Goal: Task Accomplishment & Management: Use online tool/utility

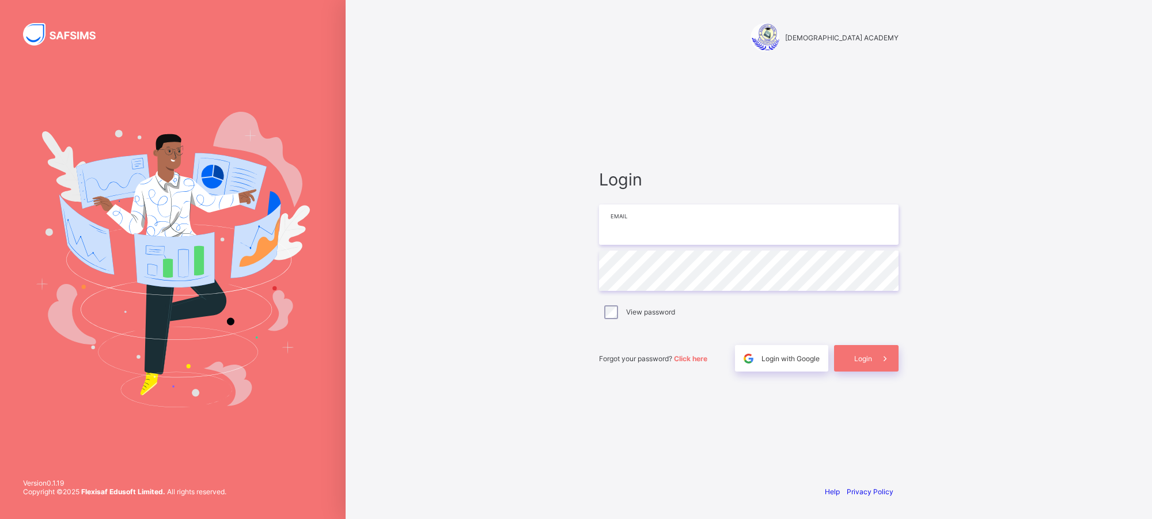
click at [690, 228] on input "email" at bounding box center [749, 225] width 300 height 40
type input "**********"
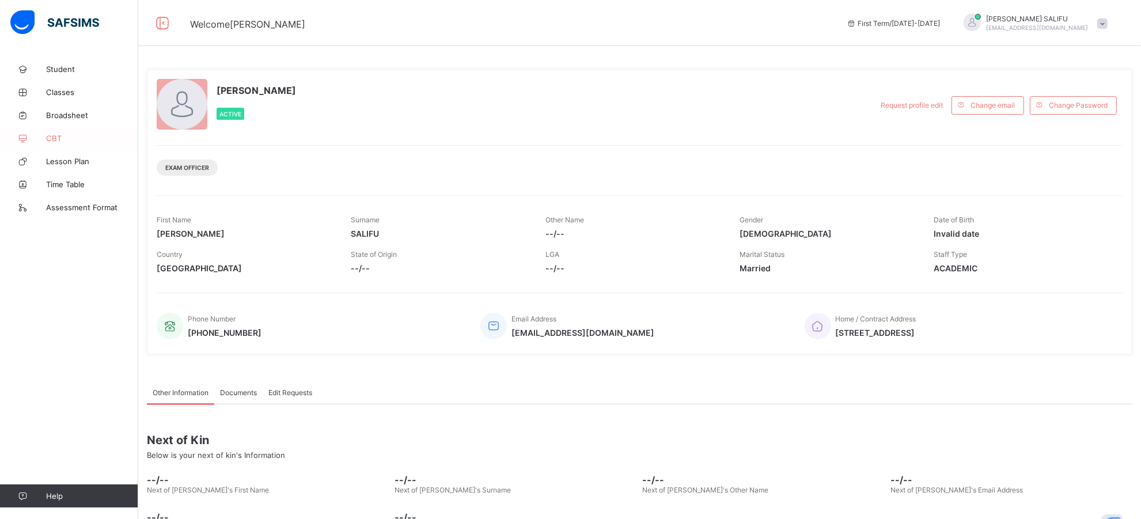
click at [62, 135] on span "CBT" at bounding box center [92, 138] width 92 height 9
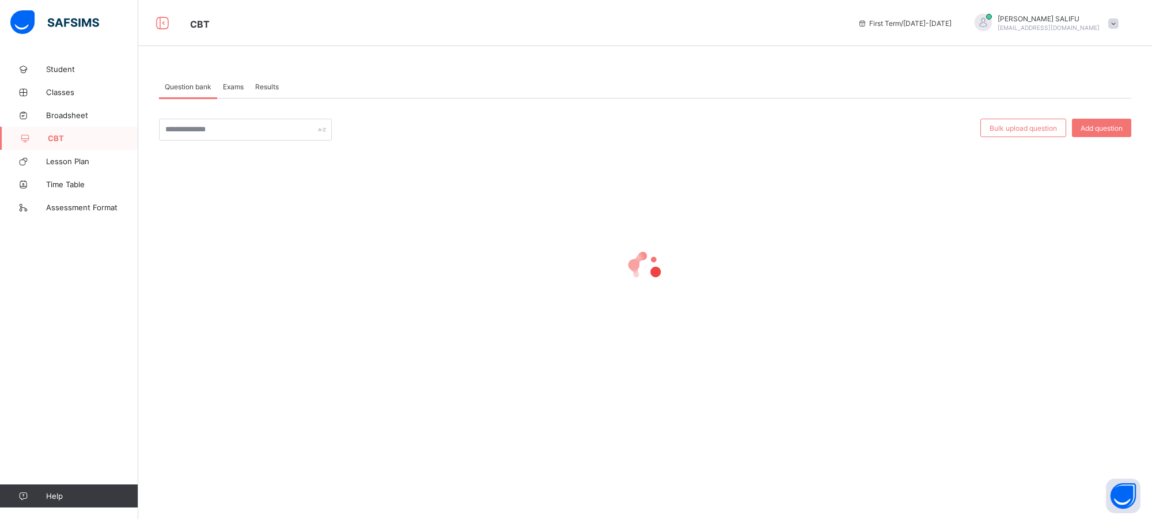
click at [233, 86] on span "Exams" at bounding box center [233, 86] width 21 height 9
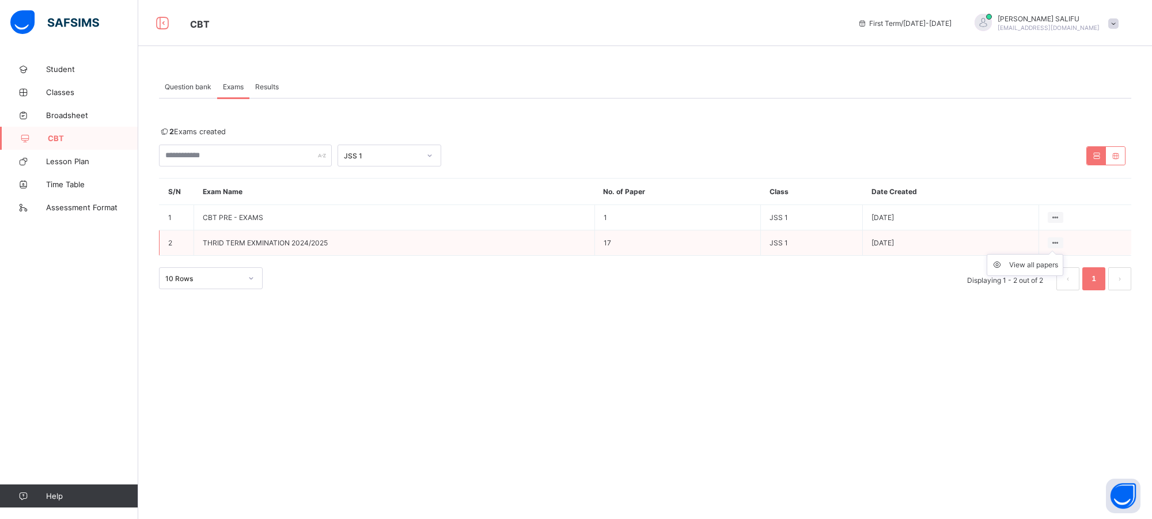
click at [1053, 240] on icon at bounding box center [1056, 243] width 10 height 9
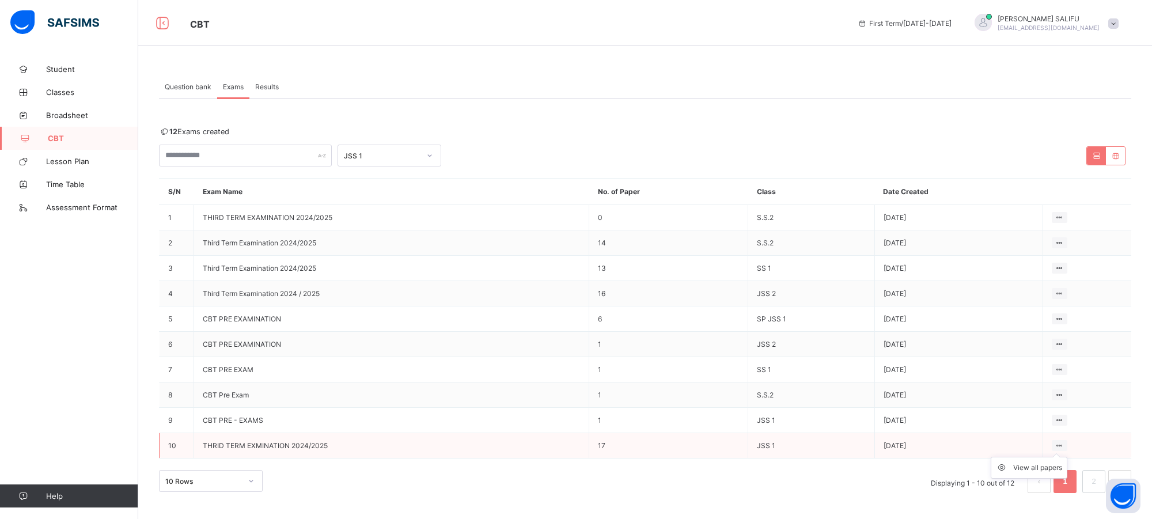
click at [1063, 441] on icon at bounding box center [1060, 445] width 10 height 9
click at [1035, 462] on div "View all papers" at bounding box center [1037, 468] width 49 height 12
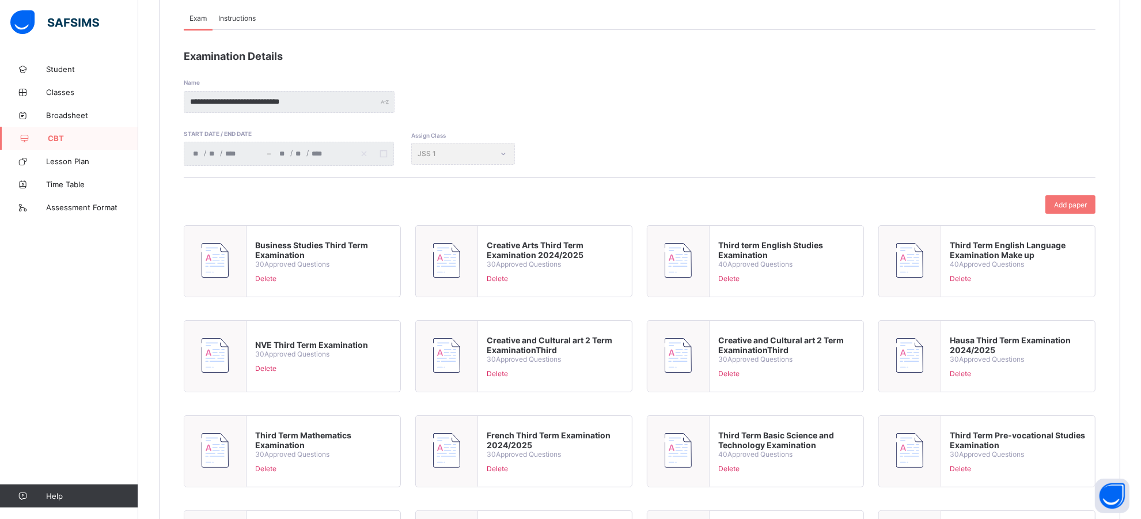
scroll to position [130, 0]
click at [383, 160] on div "**********" at bounding box center [288, 154] width 209 height 23
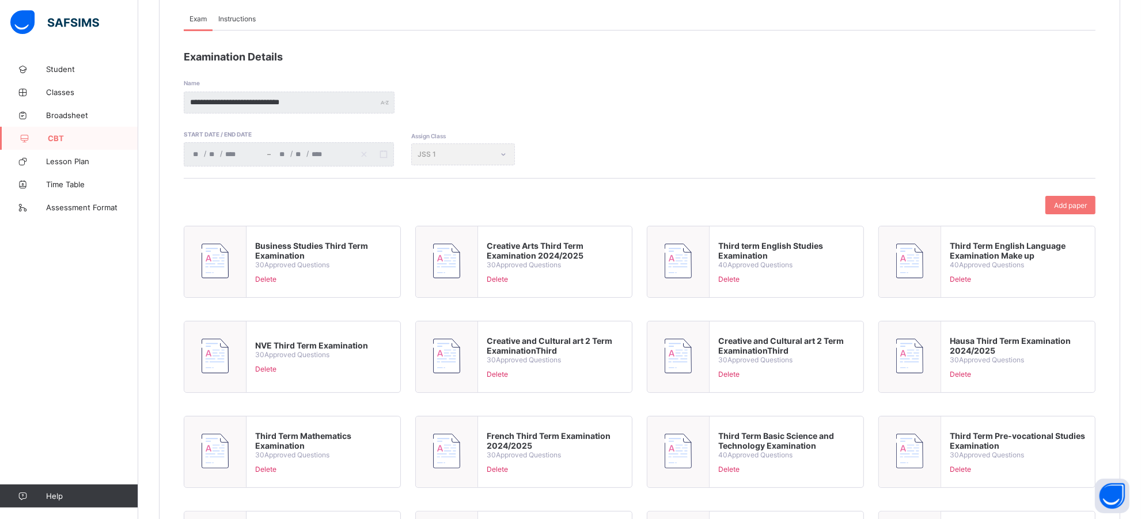
click at [383, 160] on div "**********" at bounding box center [288, 154] width 209 height 23
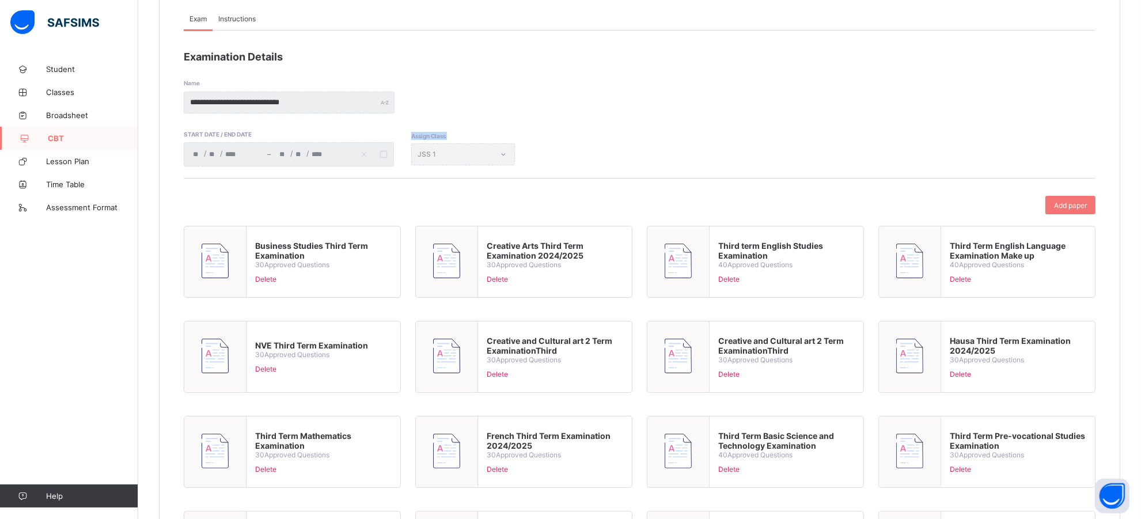
click at [383, 160] on div "**********" at bounding box center [288, 154] width 209 height 23
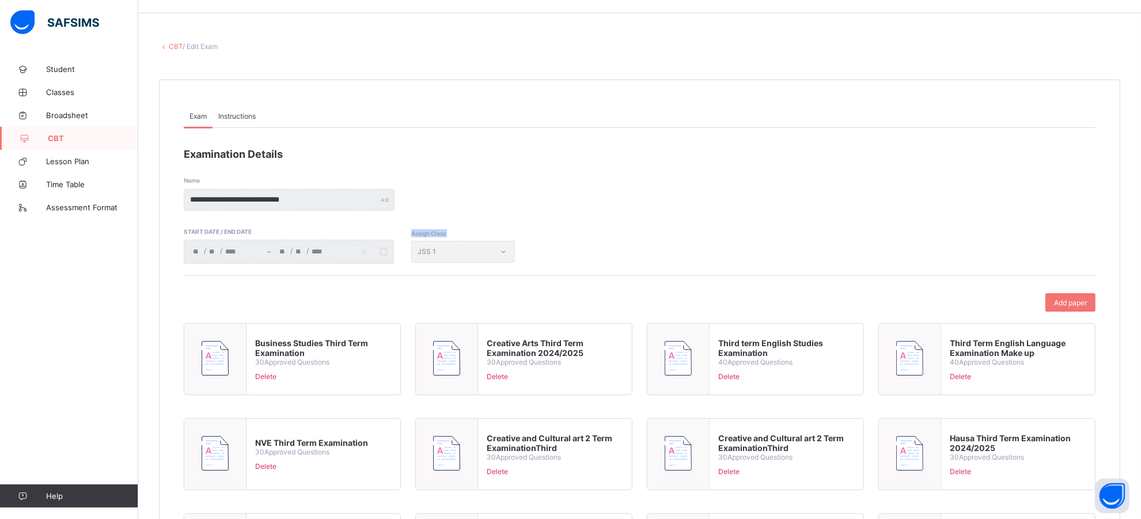
scroll to position [0, 0]
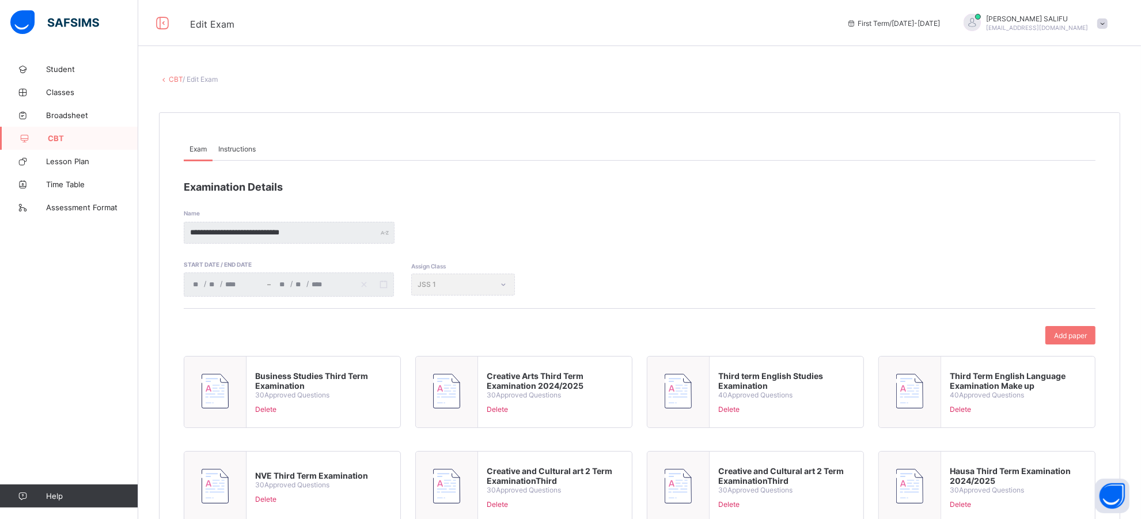
click at [165, 77] on icon at bounding box center [164, 79] width 10 height 9
click at [173, 75] on link "CBT" at bounding box center [176, 79] width 14 height 9
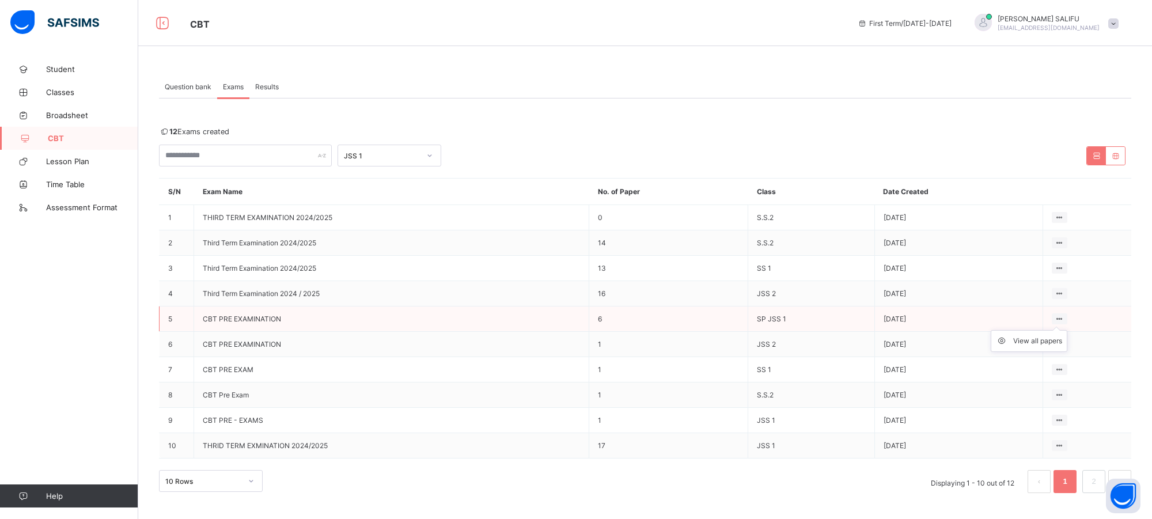
click at [1061, 330] on ul "View all papers" at bounding box center [1029, 341] width 77 height 22
click at [1030, 338] on div "View all papers" at bounding box center [1037, 341] width 49 height 12
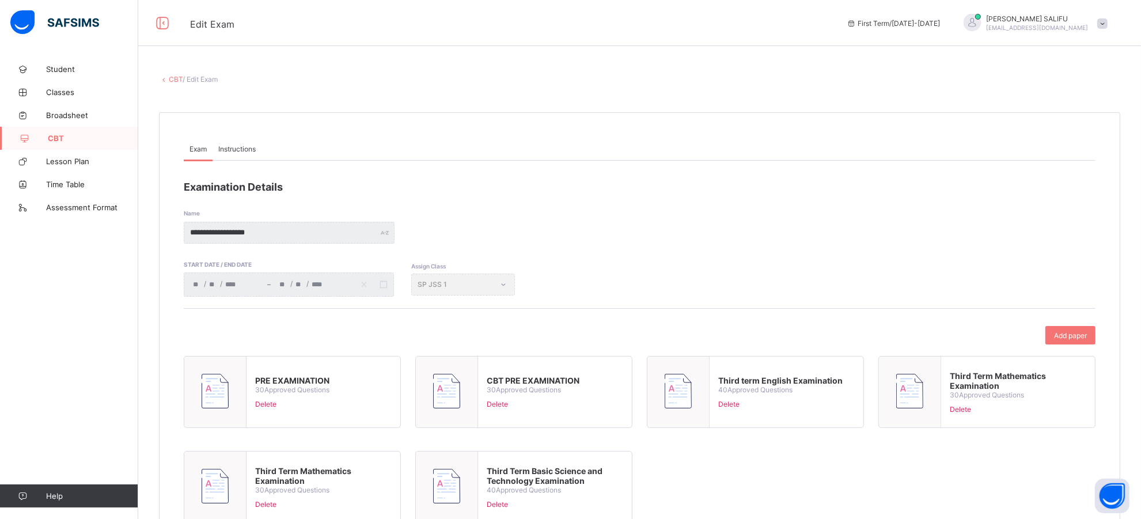
click at [474, 282] on div "Assign Class SP JSS 1" at bounding box center [463, 285] width 104 height 22
drag, startPoint x: 430, startPoint y: 289, endPoint x: 481, endPoint y: 291, distance: 50.8
click at [481, 291] on div "**********" at bounding box center [640, 270] width 912 height 53
click at [171, 77] on link "CBT" at bounding box center [176, 79] width 14 height 9
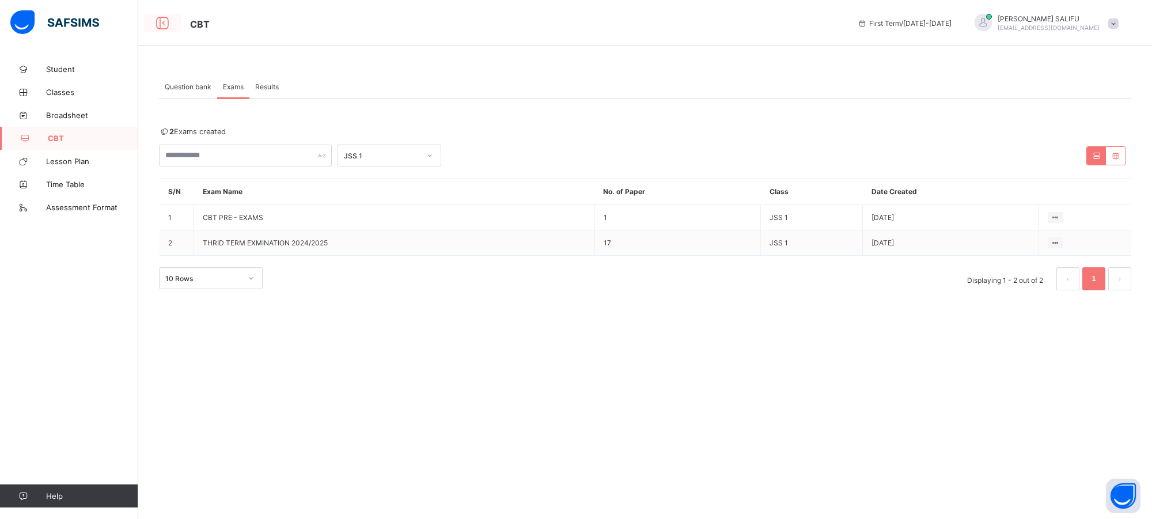
click at [162, 22] on icon at bounding box center [163, 23] width 20 height 17
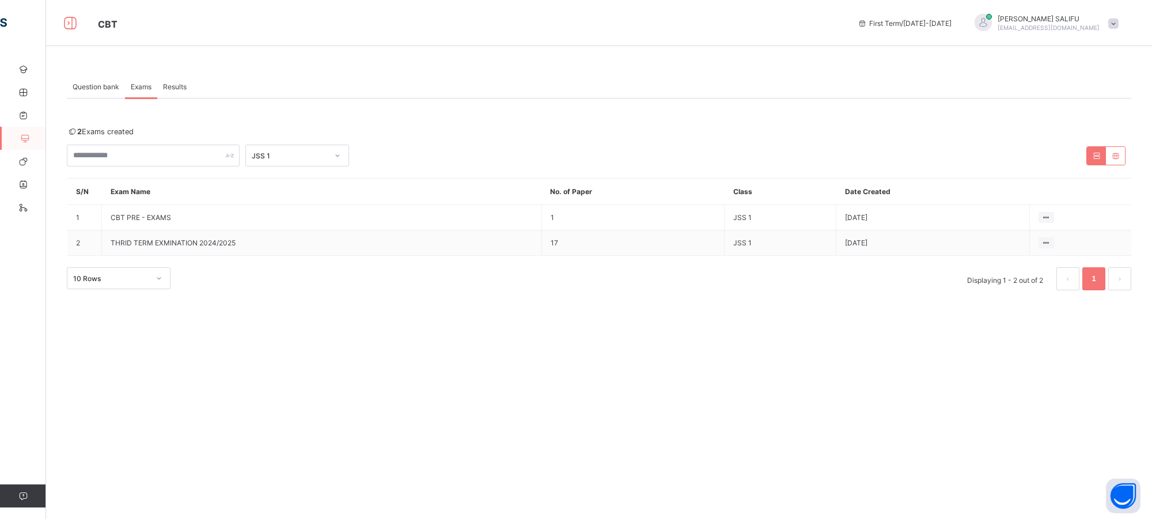
click at [162, 22] on span "CBT" at bounding box center [469, 23] width 743 height 15
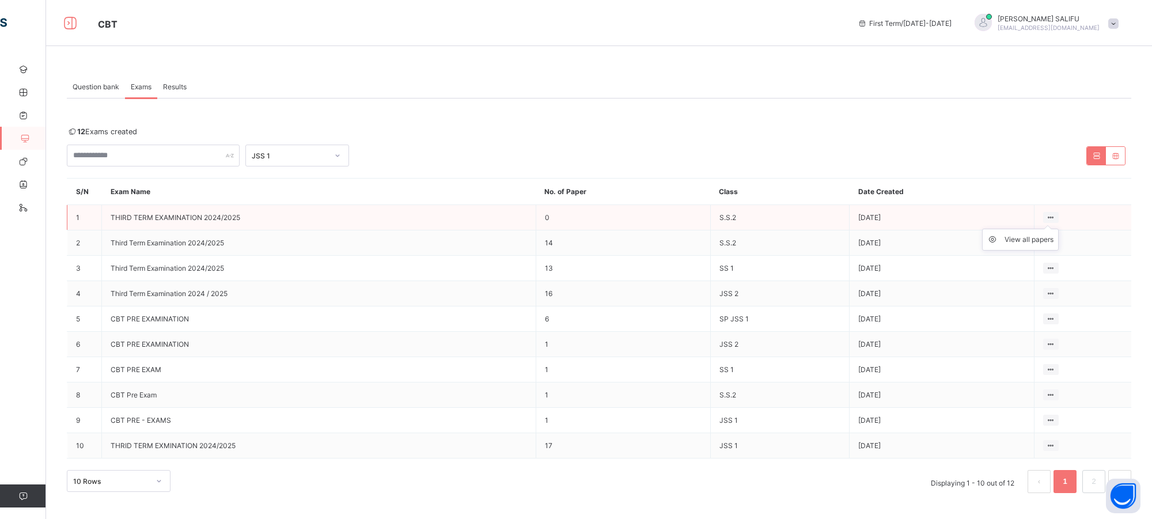
click at [1049, 214] on icon at bounding box center [1051, 217] width 10 height 9
click at [1016, 238] on div "View all papers" at bounding box center [1029, 240] width 49 height 12
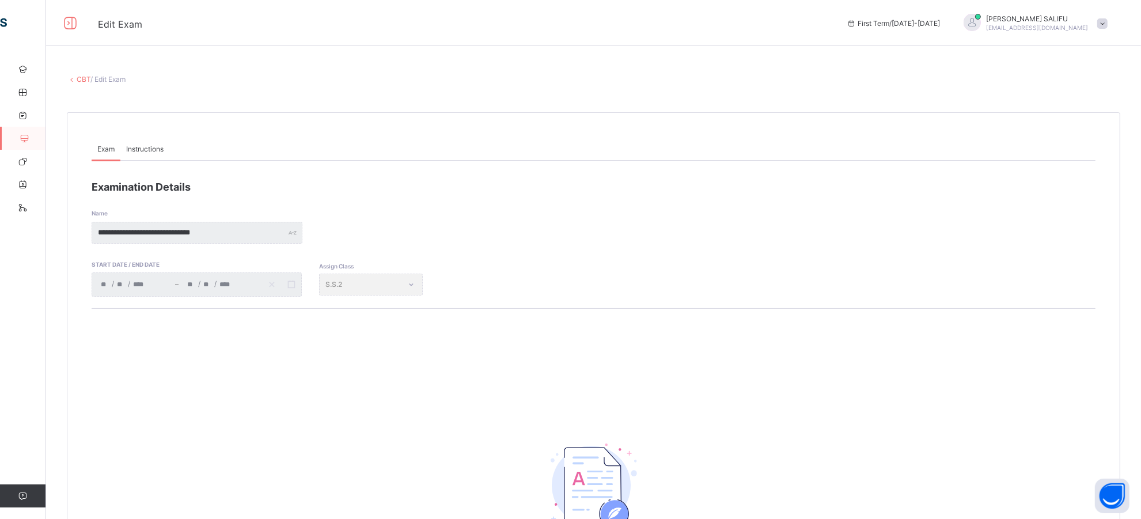
click at [271, 283] on div "**********" at bounding box center [196, 284] width 209 height 23
click at [398, 288] on div "Assign Class S.S.2" at bounding box center [371, 285] width 104 height 22
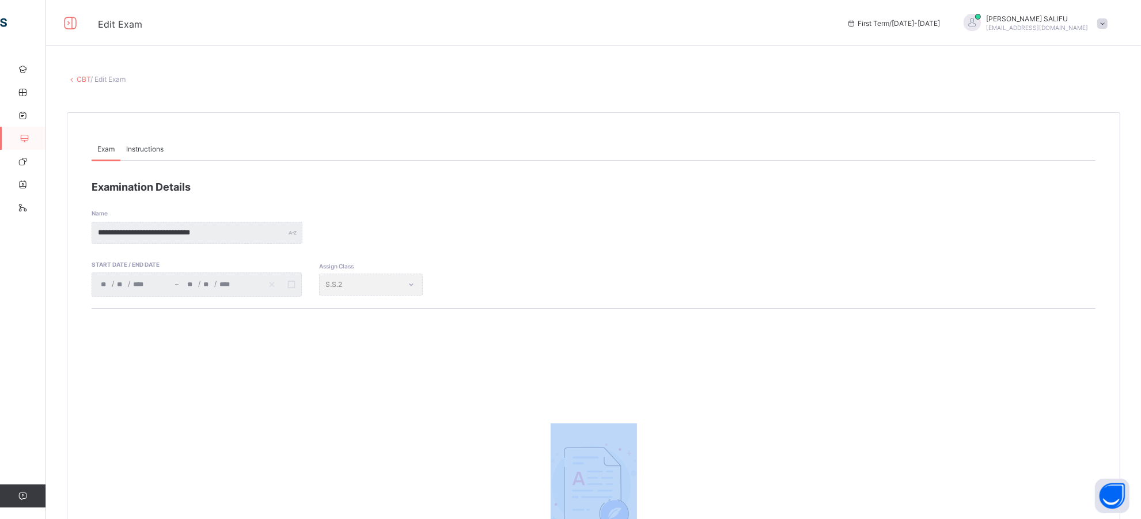
click at [398, 288] on div "Assign Class S.S.2" at bounding box center [371, 285] width 104 height 22
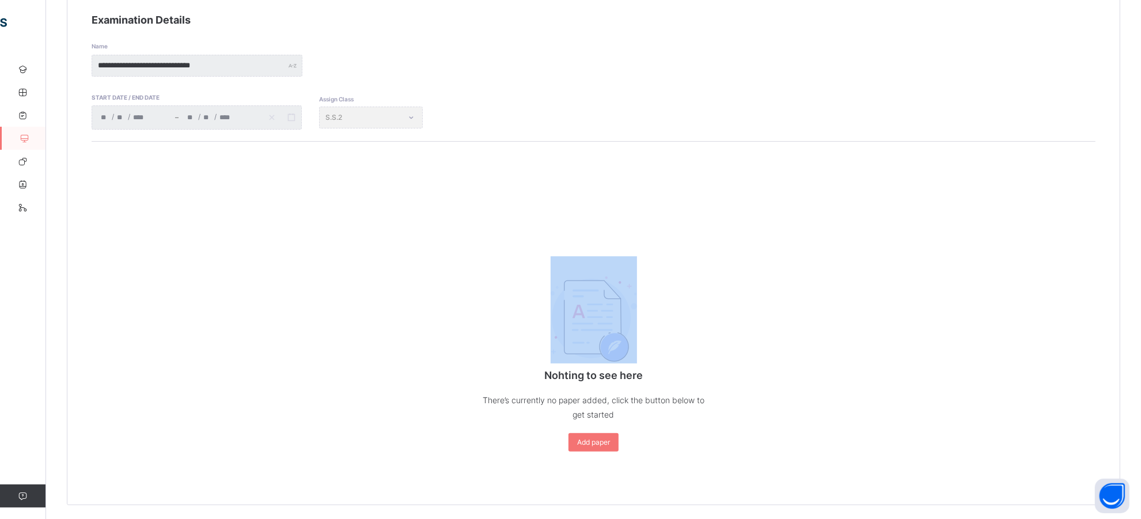
scroll to position [168, 0]
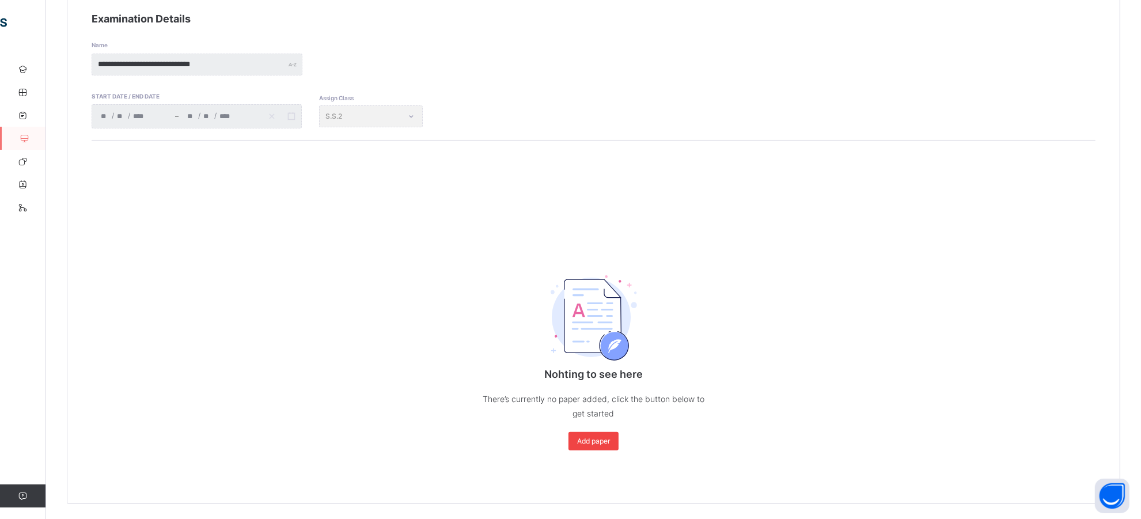
click at [595, 441] on span "Add paper" at bounding box center [593, 441] width 33 height 9
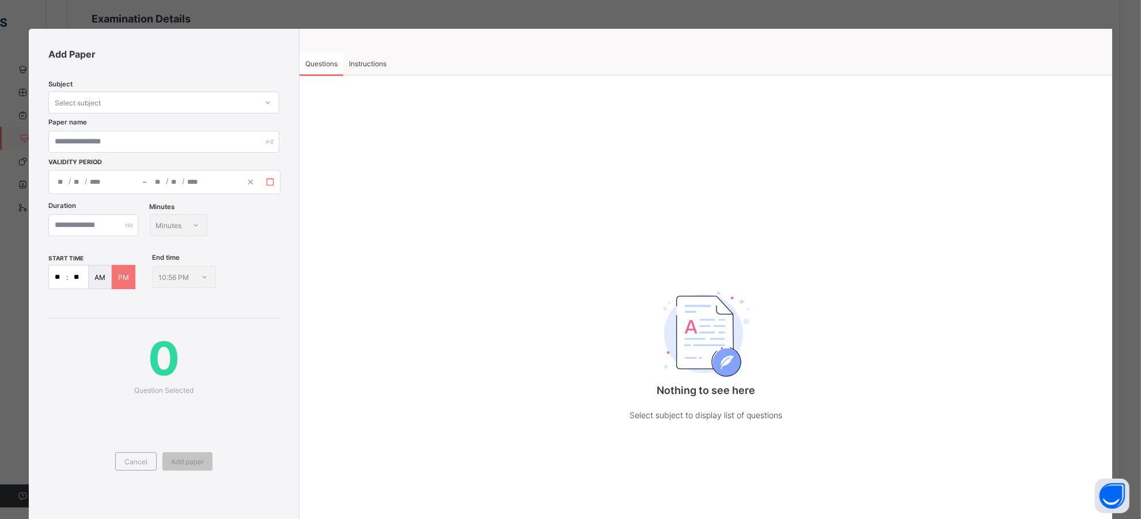
click at [271, 180] on rect "button" at bounding box center [270, 182] width 6 height 6
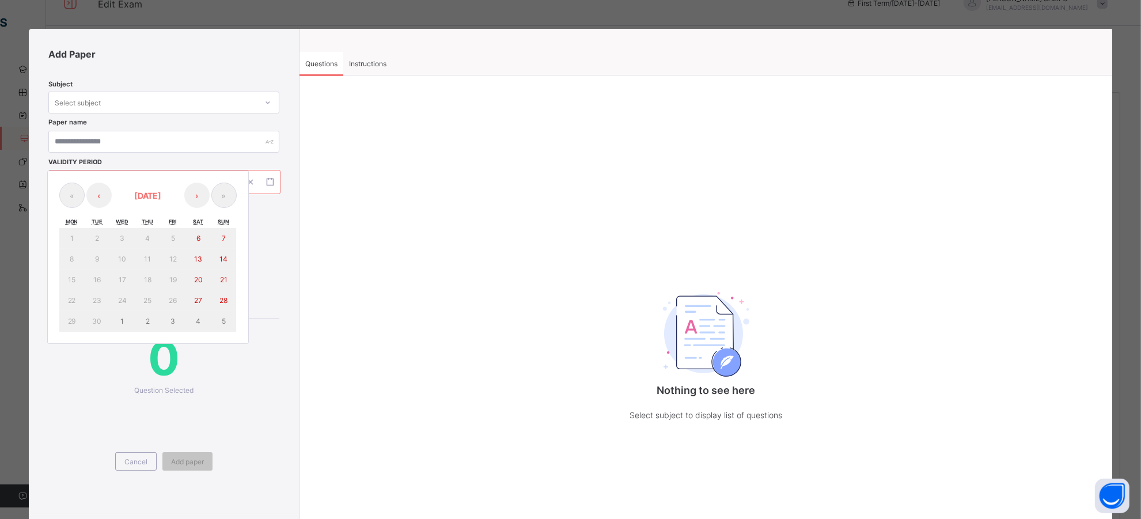
scroll to position [0, 0]
click at [1026, 44] on div "Questions Instructions Questions Instructions Nothing to see here Select subjec…" at bounding box center [706, 321] width 813 height 584
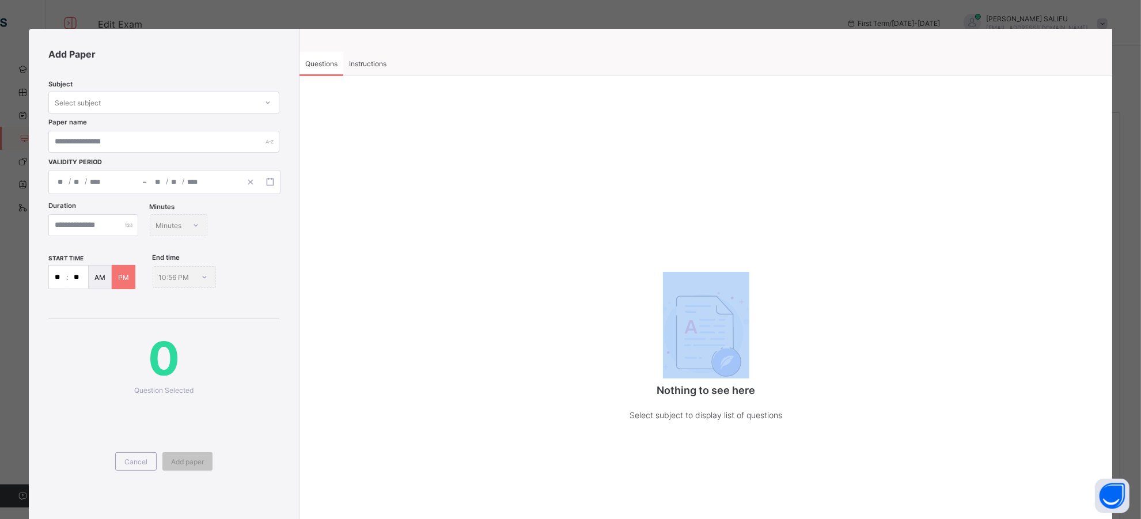
click at [1026, 44] on div "Questions Instructions Questions Instructions Nothing to see here Select subjec…" at bounding box center [706, 321] width 813 height 584
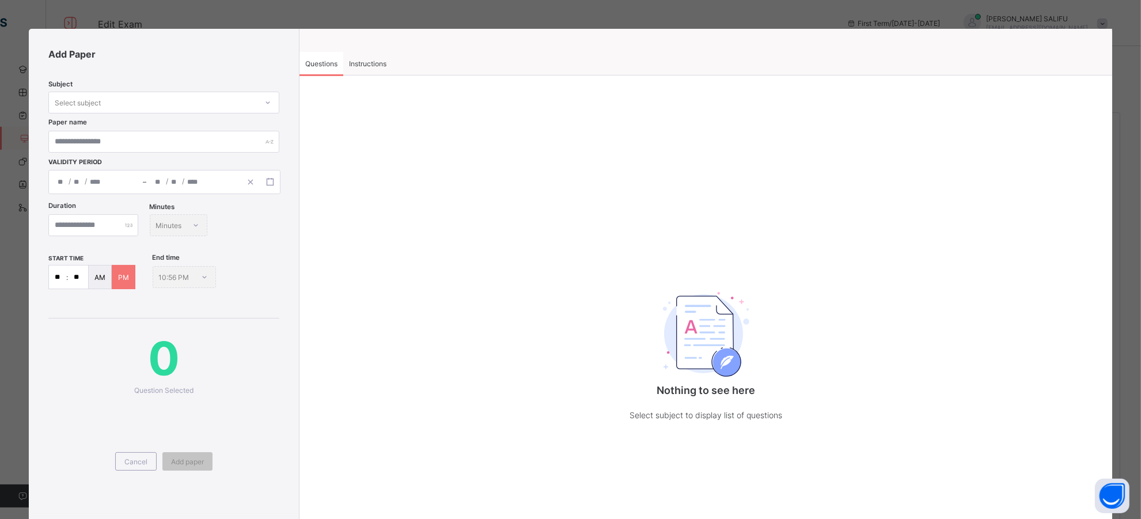
click at [624, 428] on div "Nothing to see here Select subject to display list of questions" at bounding box center [706, 352] width 230 height 185
click at [266, 102] on icon at bounding box center [268, 102] width 4 height 2
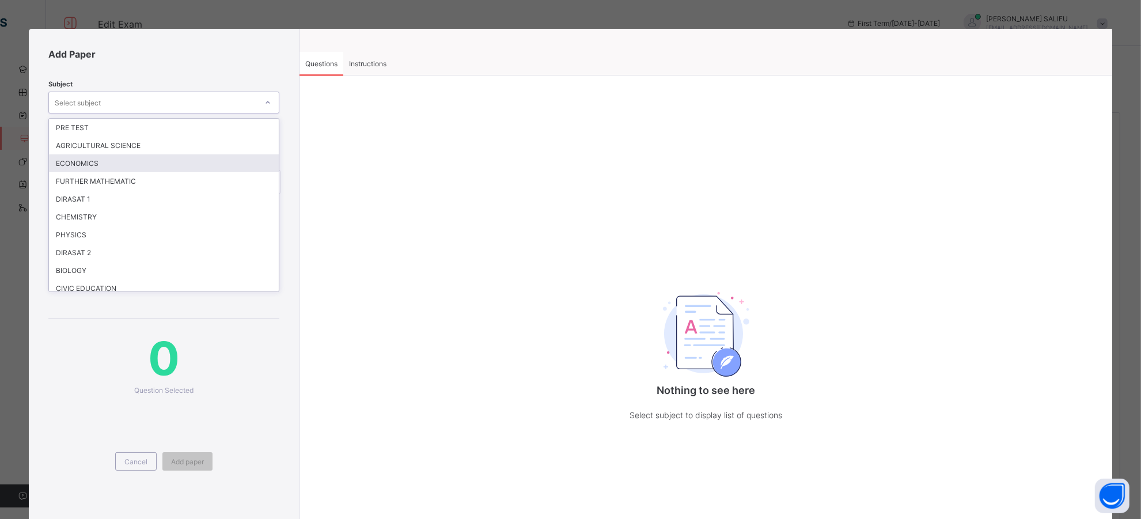
click at [135, 168] on div "ECONOMICS" at bounding box center [164, 163] width 230 height 18
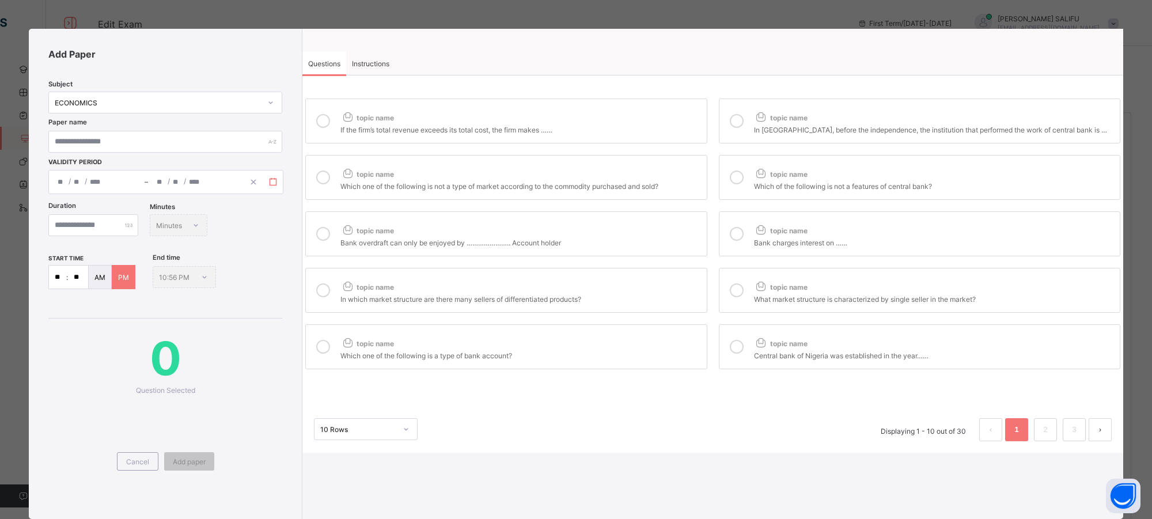
click at [273, 180] on icon "button" at bounding box center [273, 182] width 8 height 8
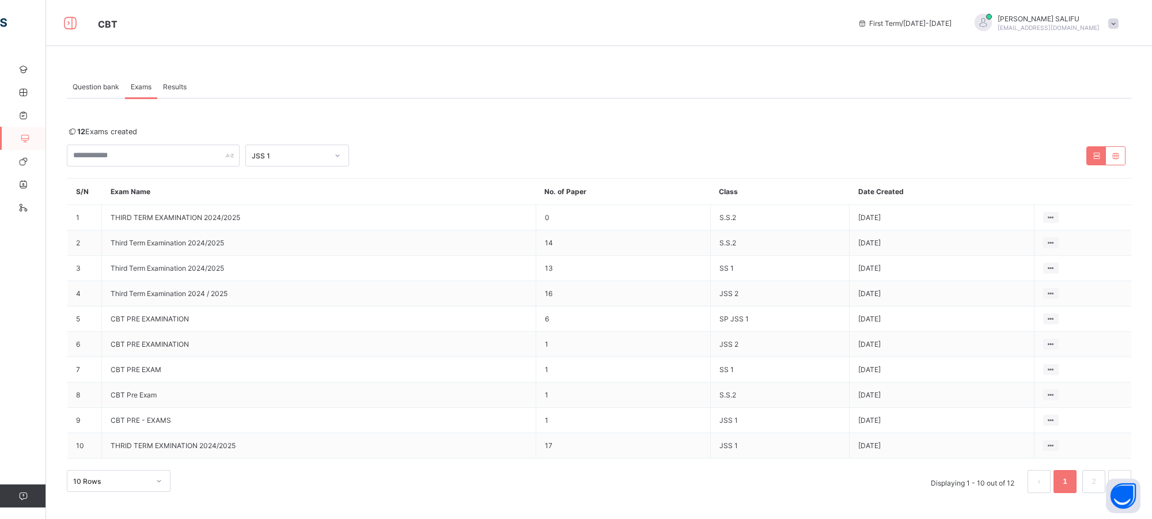
click at [1111, 19] on span at bounding box center [1113, 23] width 10 height 10
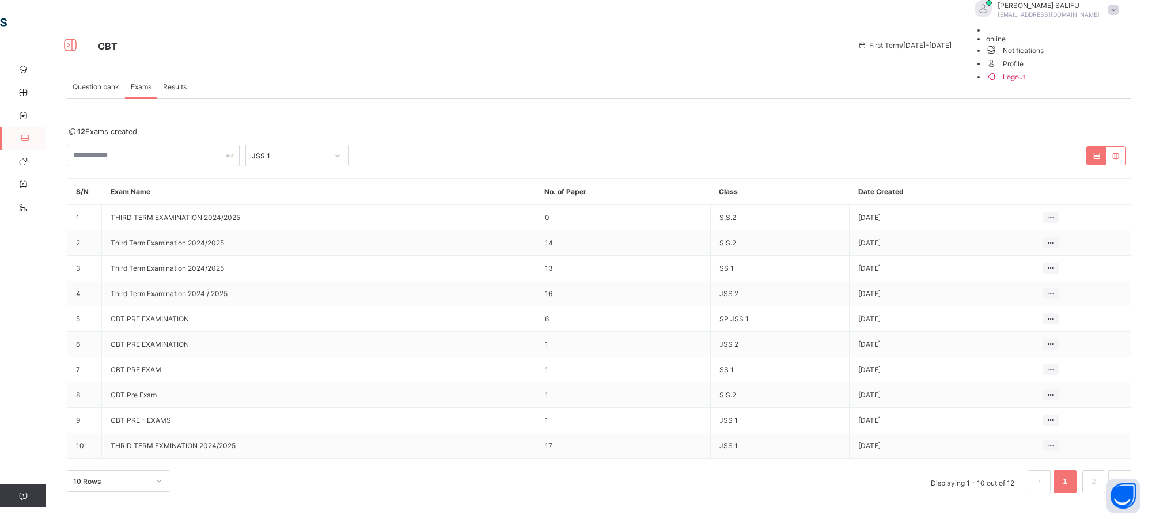
click at [1069, 83] on span "Logout" at bounding box center [1055, 76] width 138 height 13
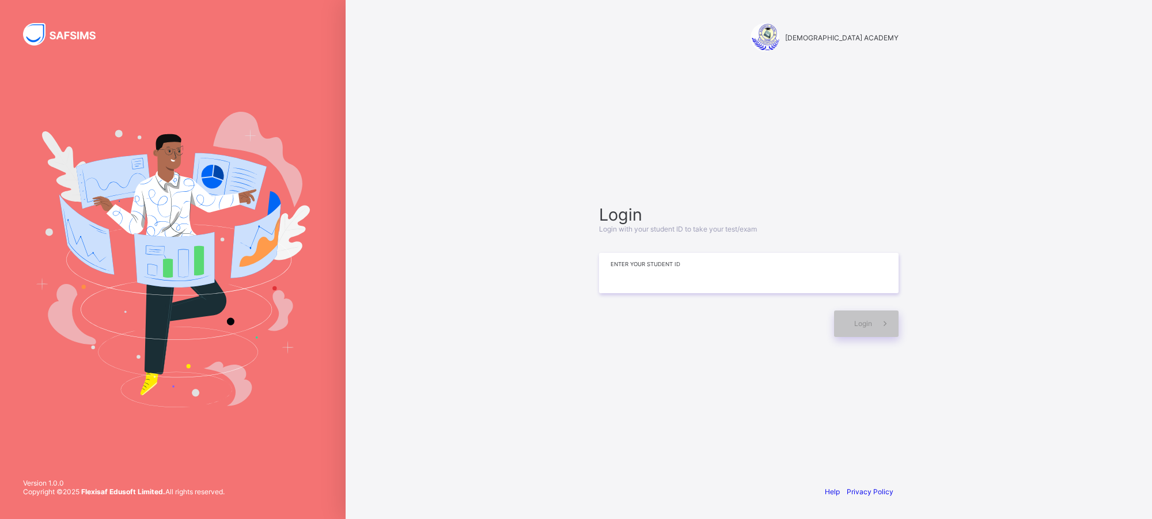
click at [655, 281] on input at bounding box center [749, 273] width 300 height 40
paste input "**********"
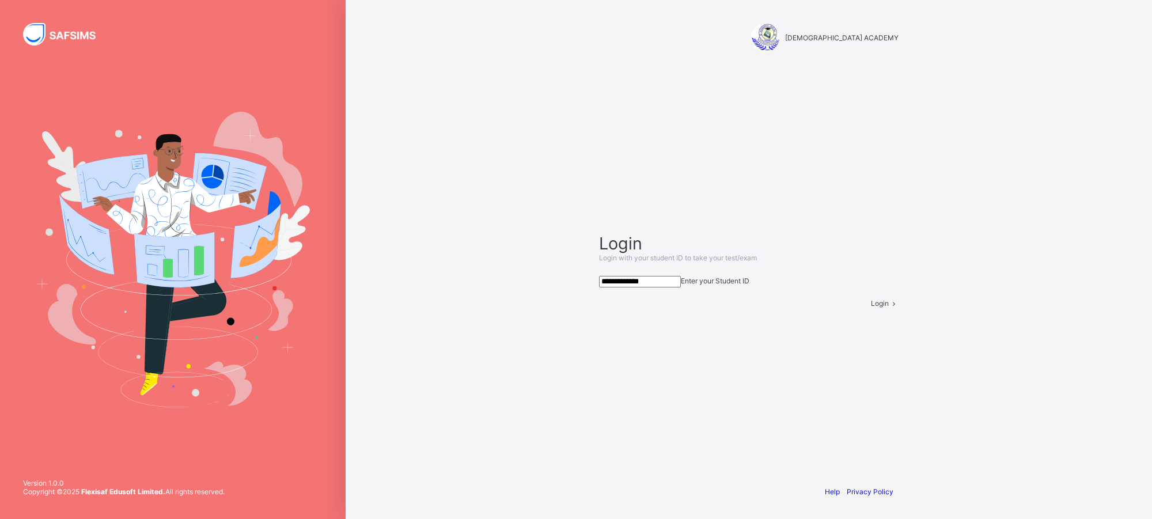
type input "**********"
click at [871, 308] on span "Login" at bounding box center [880, 303] width 18 height 9
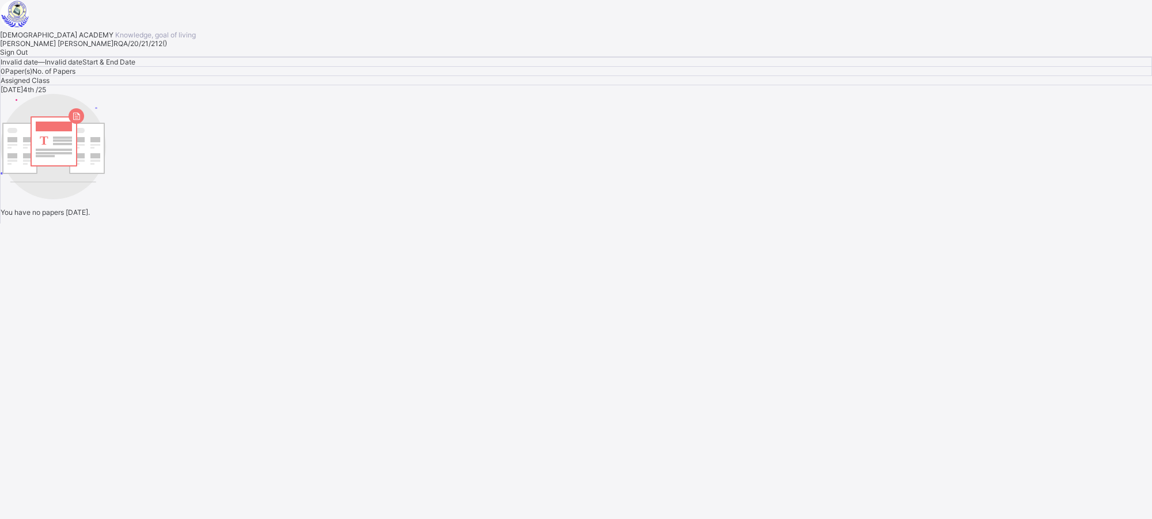
click at [72, 131] on rect at bounding box center [54, 127] width 36 height 10
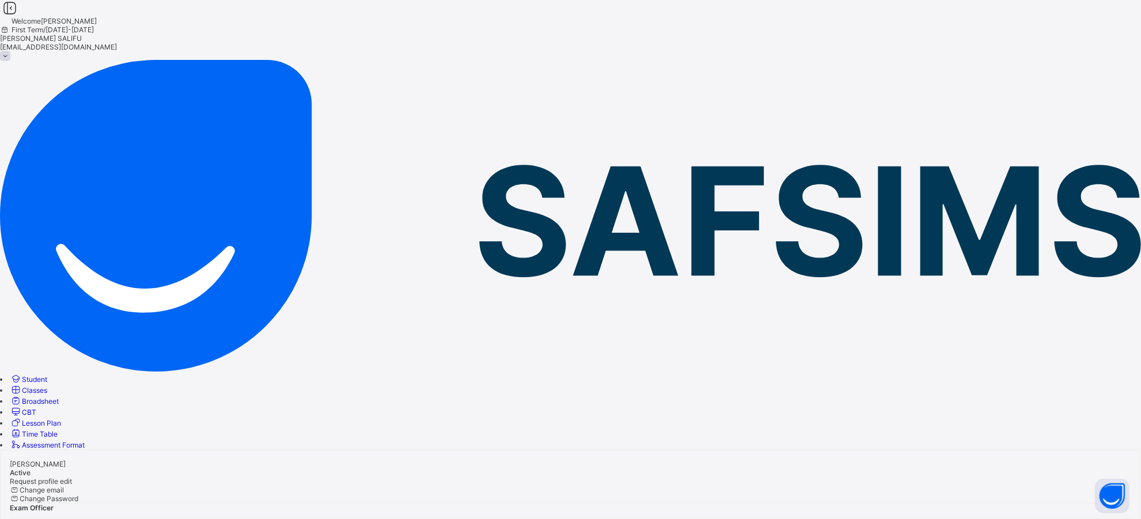
click at [47, 375] on span "Student" at bounding box center [34, 379] width 25 height 9
click at [47, 386] on link "Classes" at bounding box center [28, 390] width 37 height 9
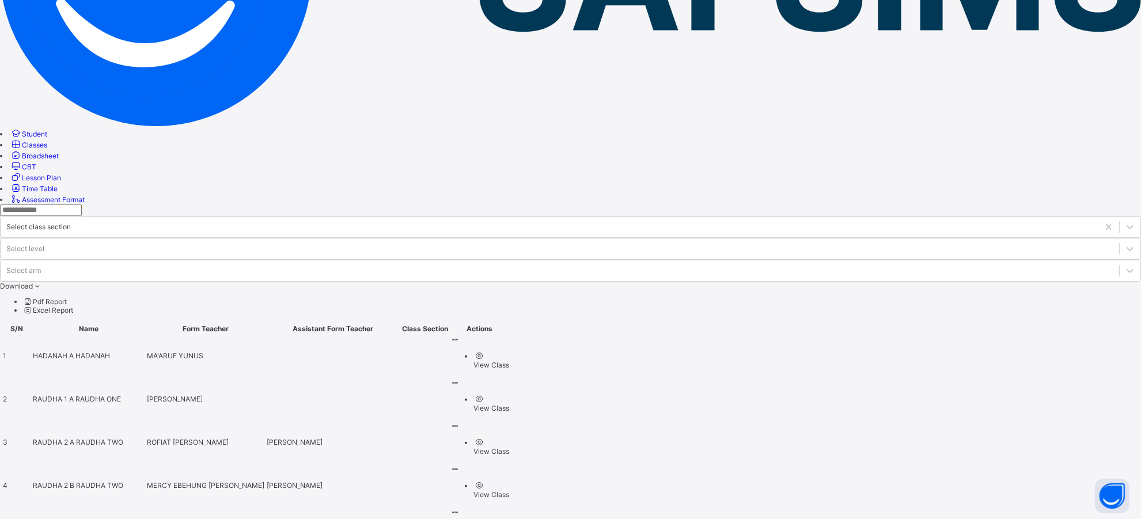
scroll to position [282, 0]
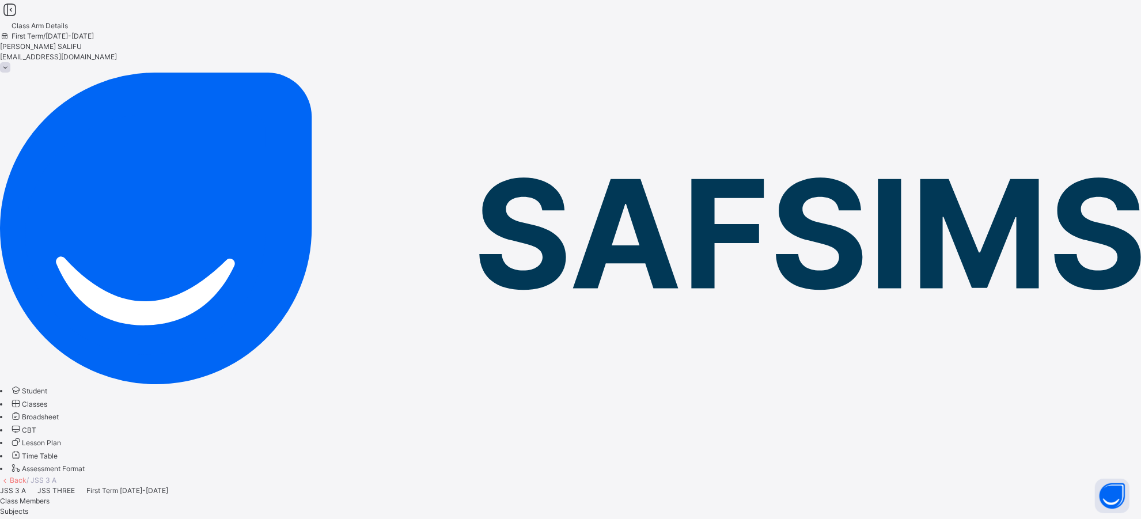
scroll to position [215, 0]
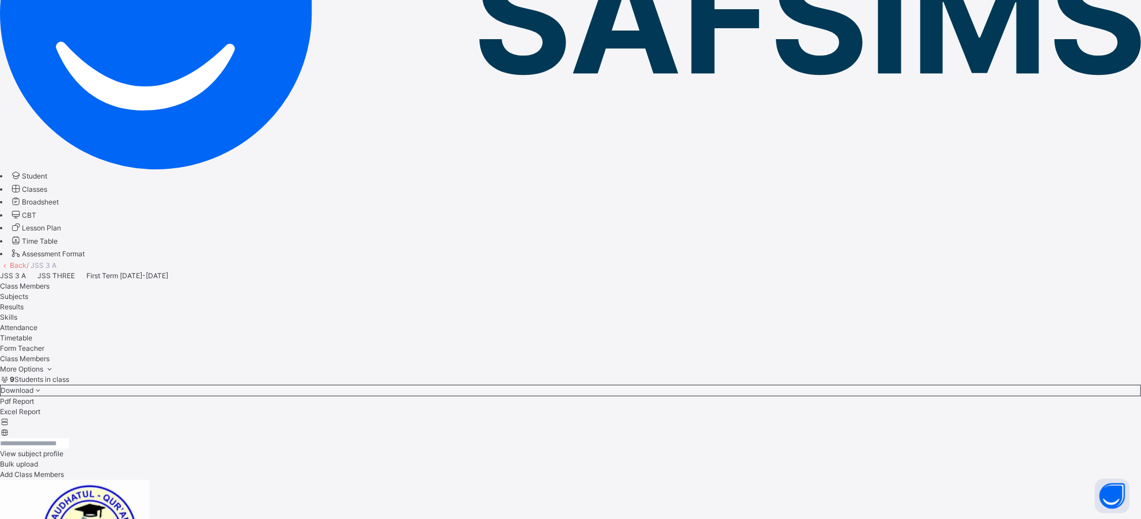
drag, startPoint x: 291, startPoint y: 378, endPoint x: 236, endPoint y: 378, distance: 54.7
copy span "RQA/20/21/212"
click at [36, 211] on span "CBT" at bounding box center [29, 215] width 14 height 9
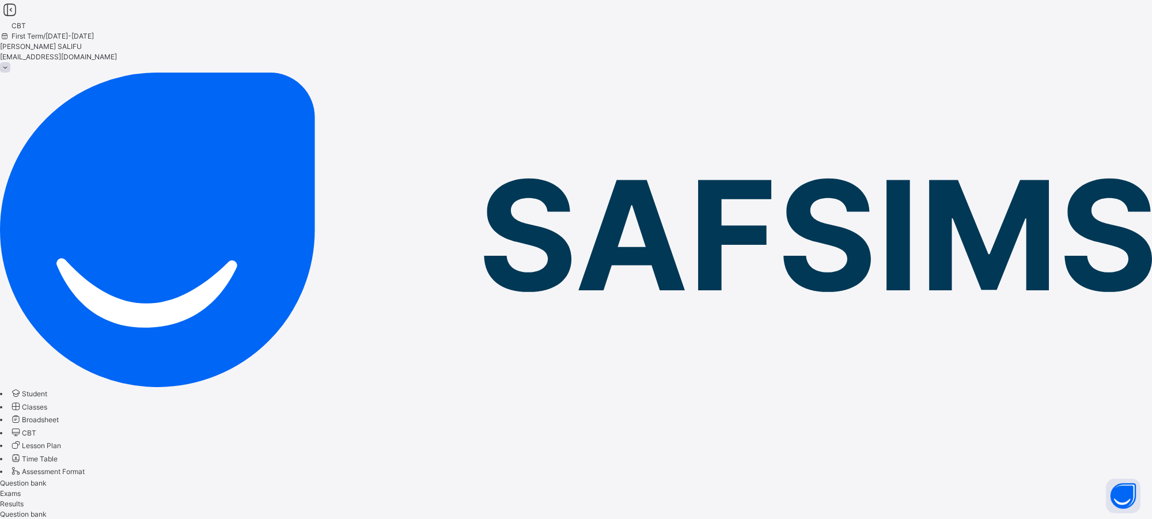
click at [21, 489] on span "Exams" at bounding box center [10, 493] width 21 height 9
